Goal: Find contact information: Find contact information

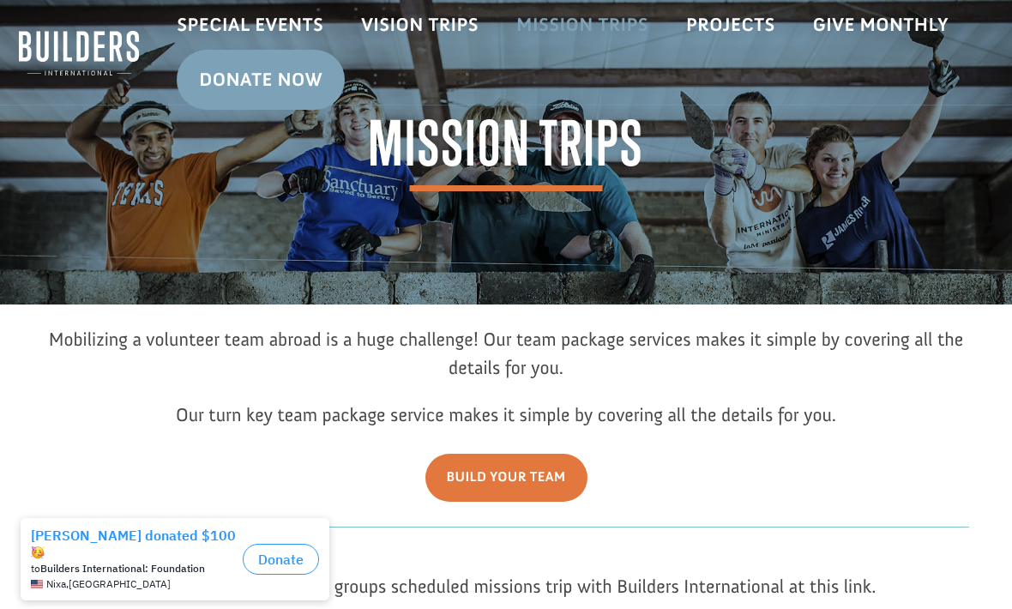
click at [591, 26] on link "Mission Trips" at bounding box center [583, 25] width 170 height 50
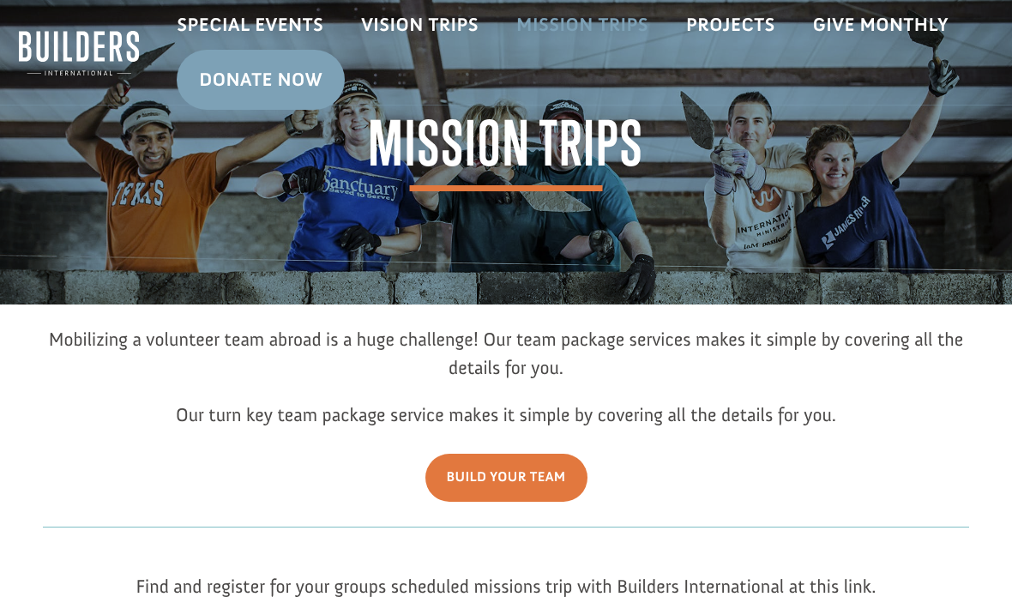
click at [609, 25] on link "Mission Trips" at bounding box center [583, 25] width 170 height 50
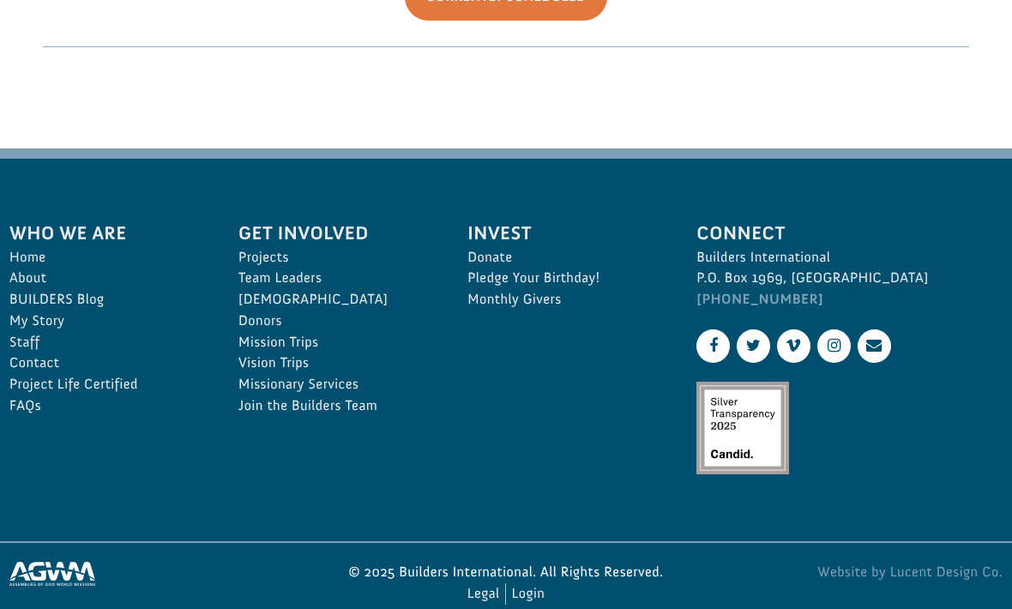
scroll to position [652, 0]
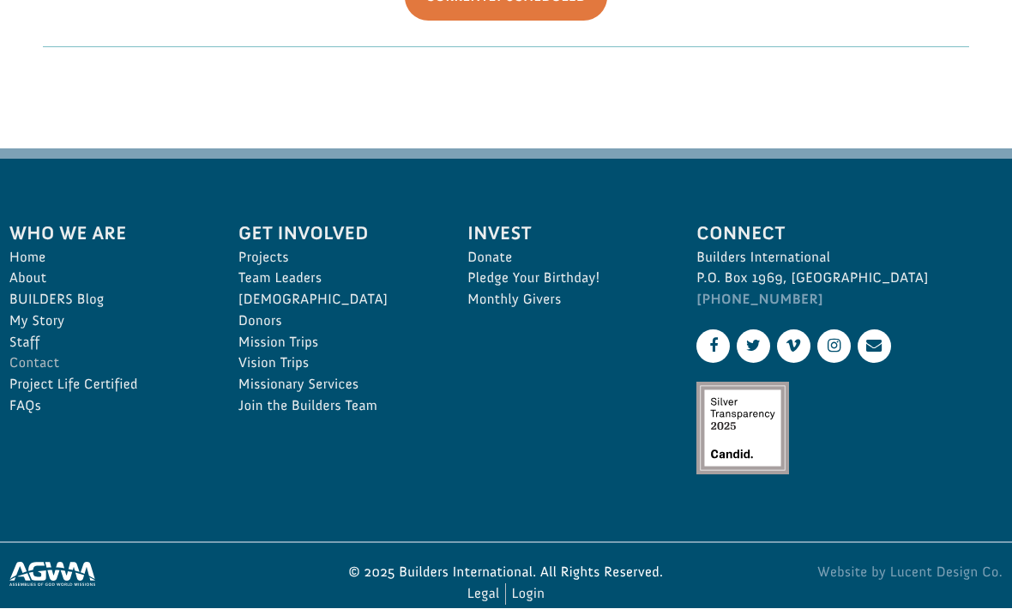
click at [37, 375] on link "Contact" at bounding box center [104, 363] width 191 height 21
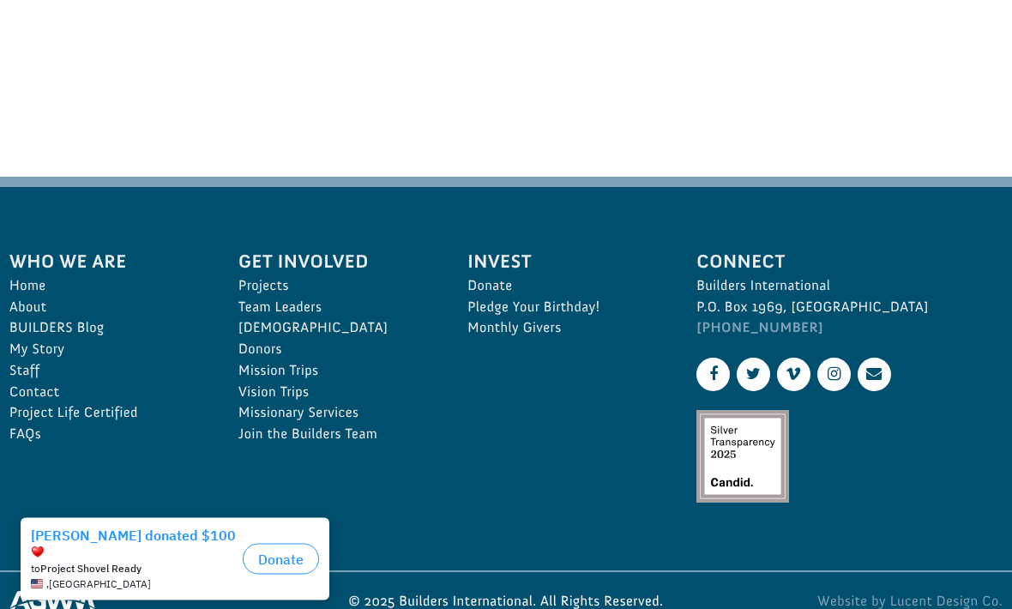
scroll to position [998, 0]
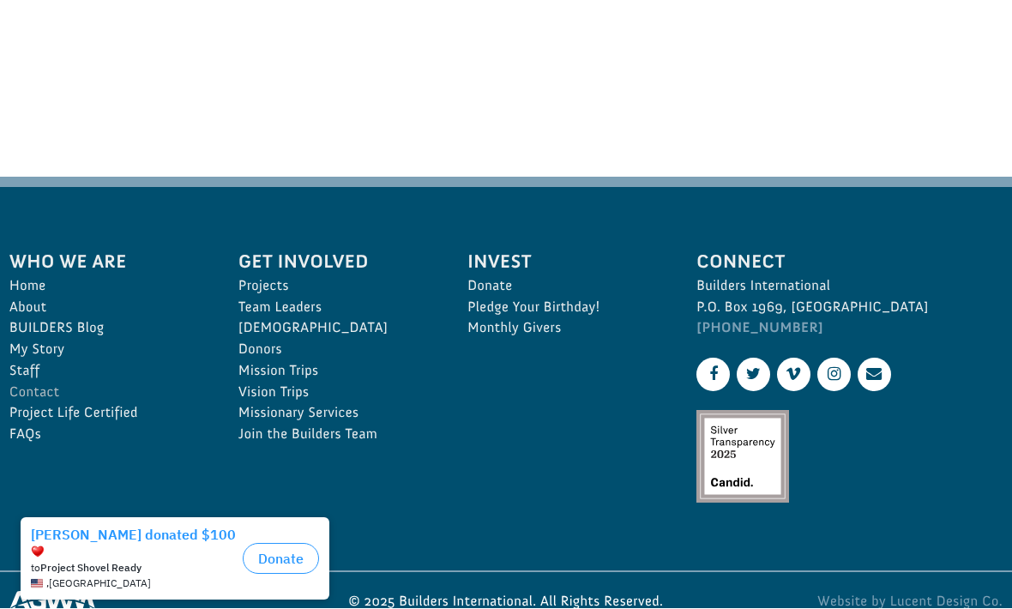
click at [49, 394] on link "Contact" at bounding box center [104, 393] width 191 height 21
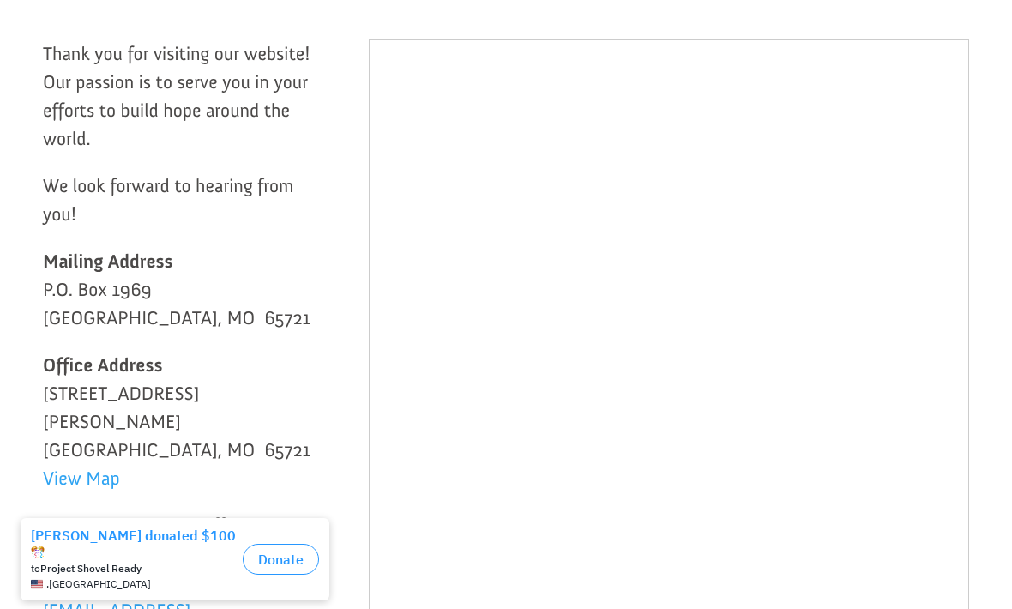
scroll to position [513, 0]
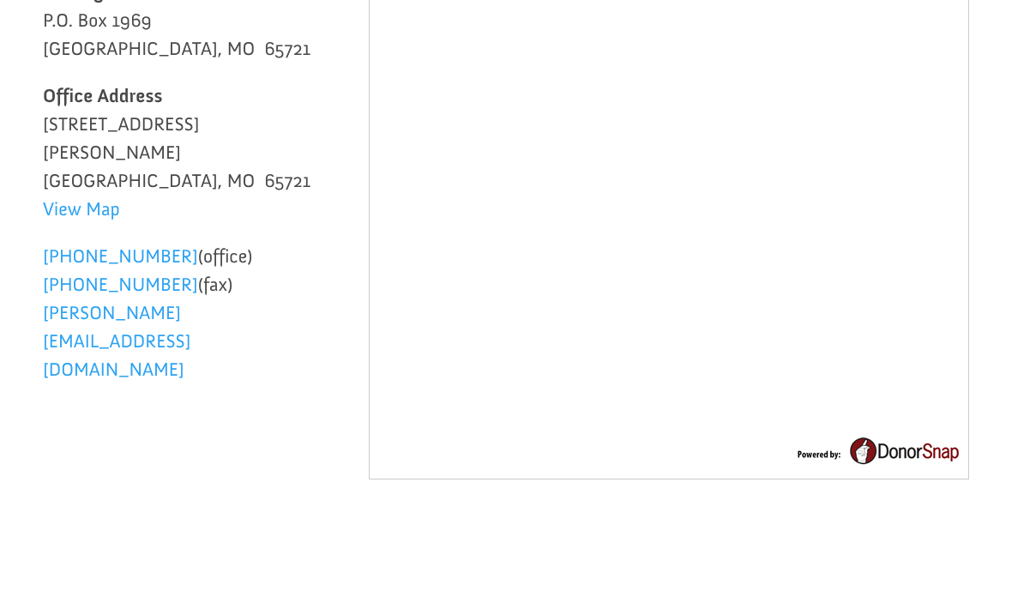
click at [279, 437] on div "Thank you for visiting our website! Our passion is to serve you in your efforts…" at bounding box center [506, 125] width 926 height 763
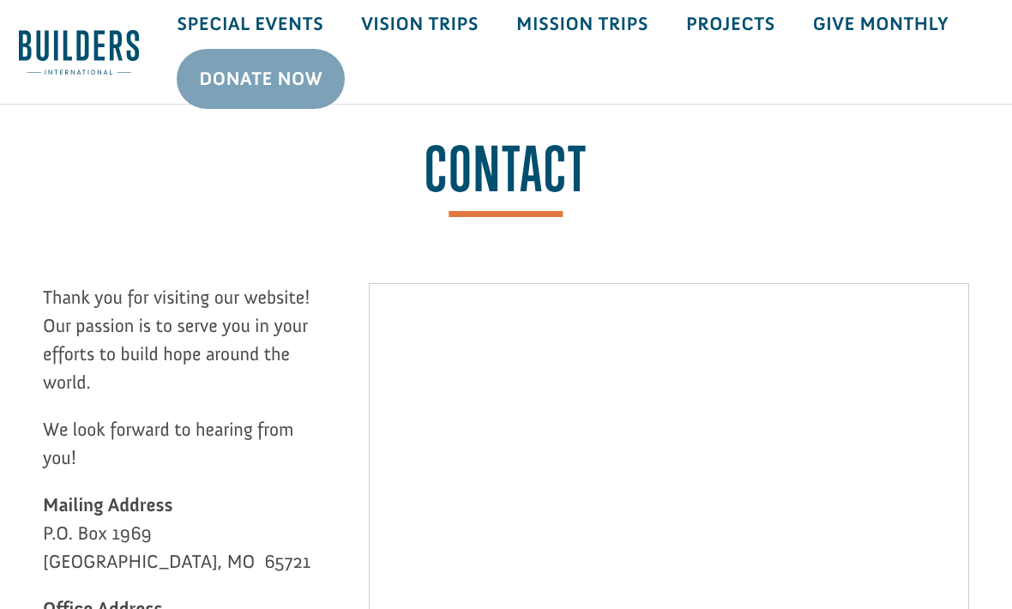
scroll to position [0, 0]
